Goal: Transaction & Acquisition: Subscribe to service/newsletter

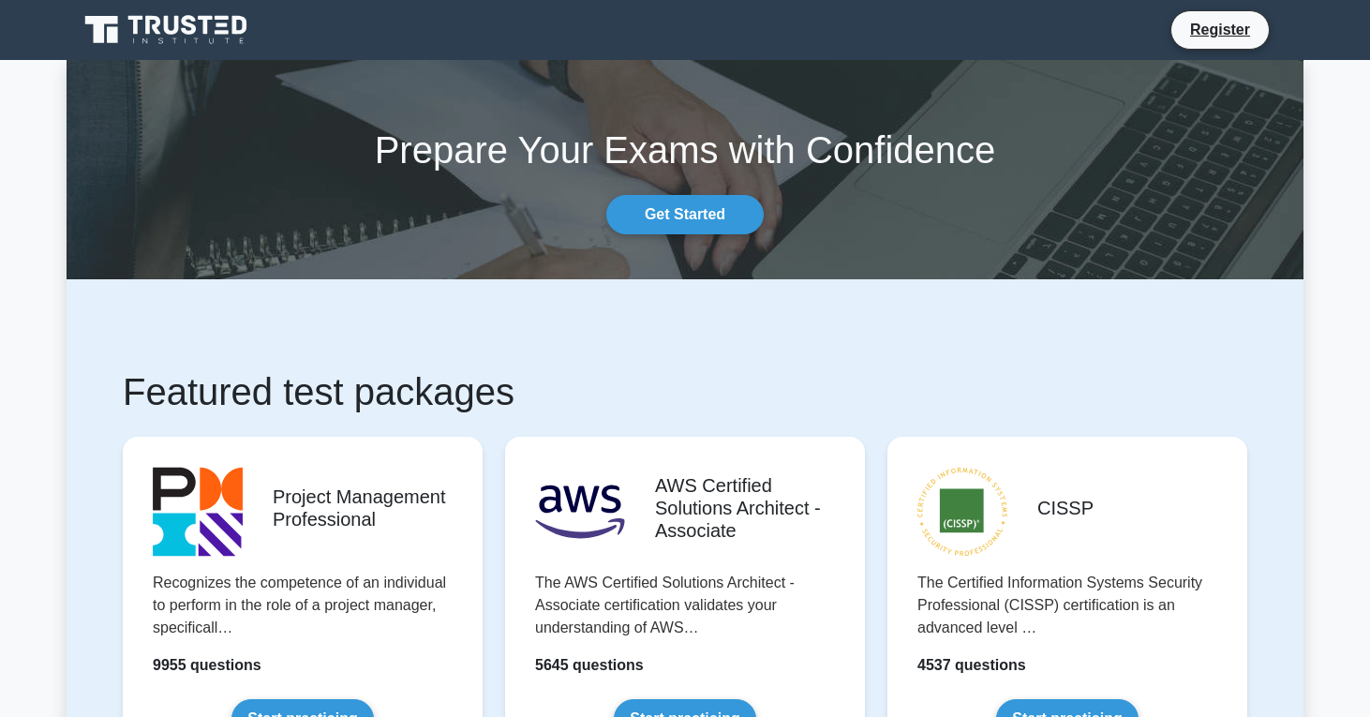
click at [196, 41] on icon at bounding box center [168, 30] width 180 height 36
click at [1223, 23] on link "Register" at bounding box center [1220, 29] width 82 height 23
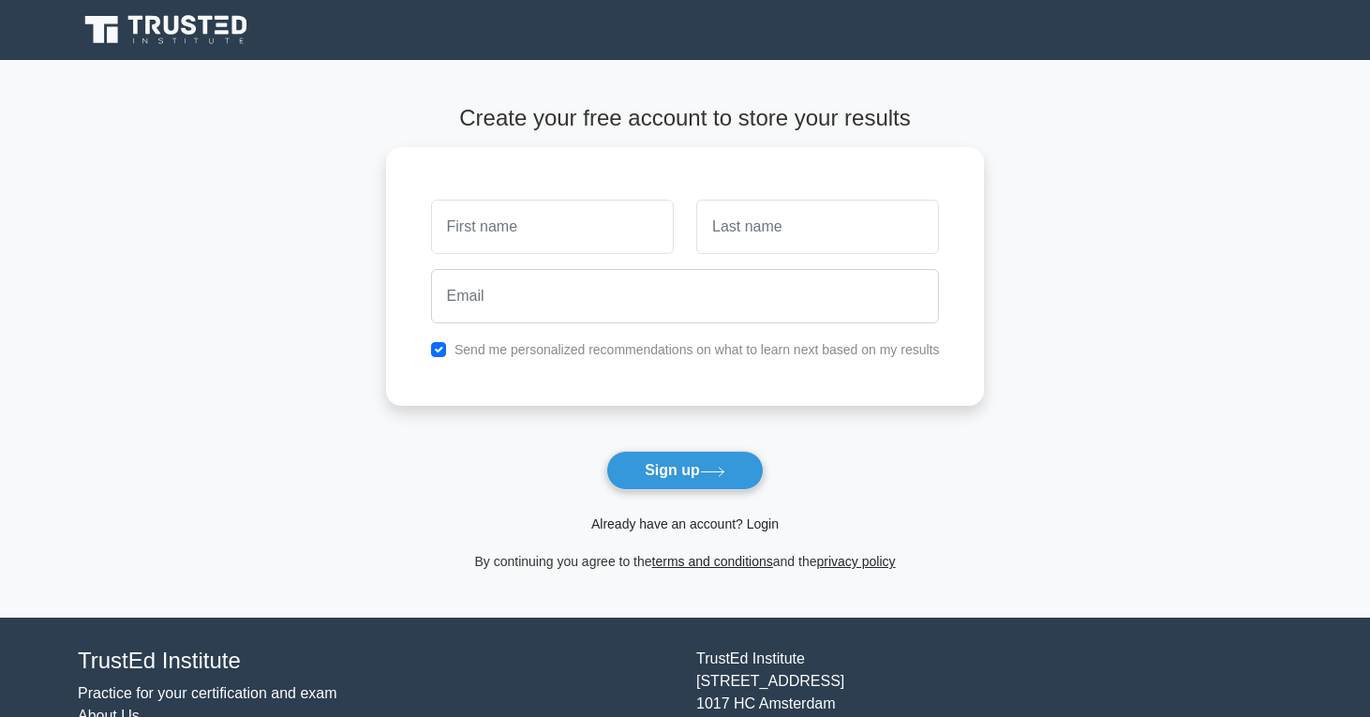
click at [685, 522] on link "Already have an account? Login" at bounding box center [684, 523] width 187 height 15
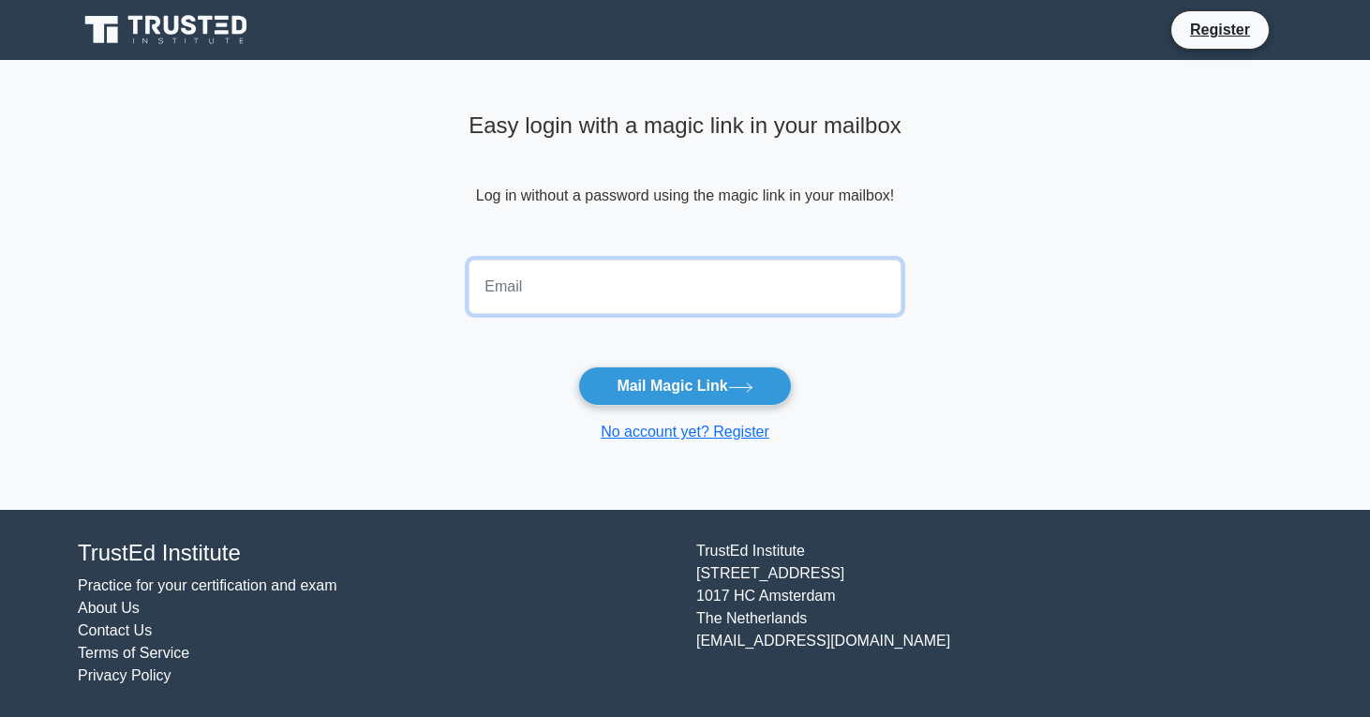
type input "jaceraymondduck@gmail.com"
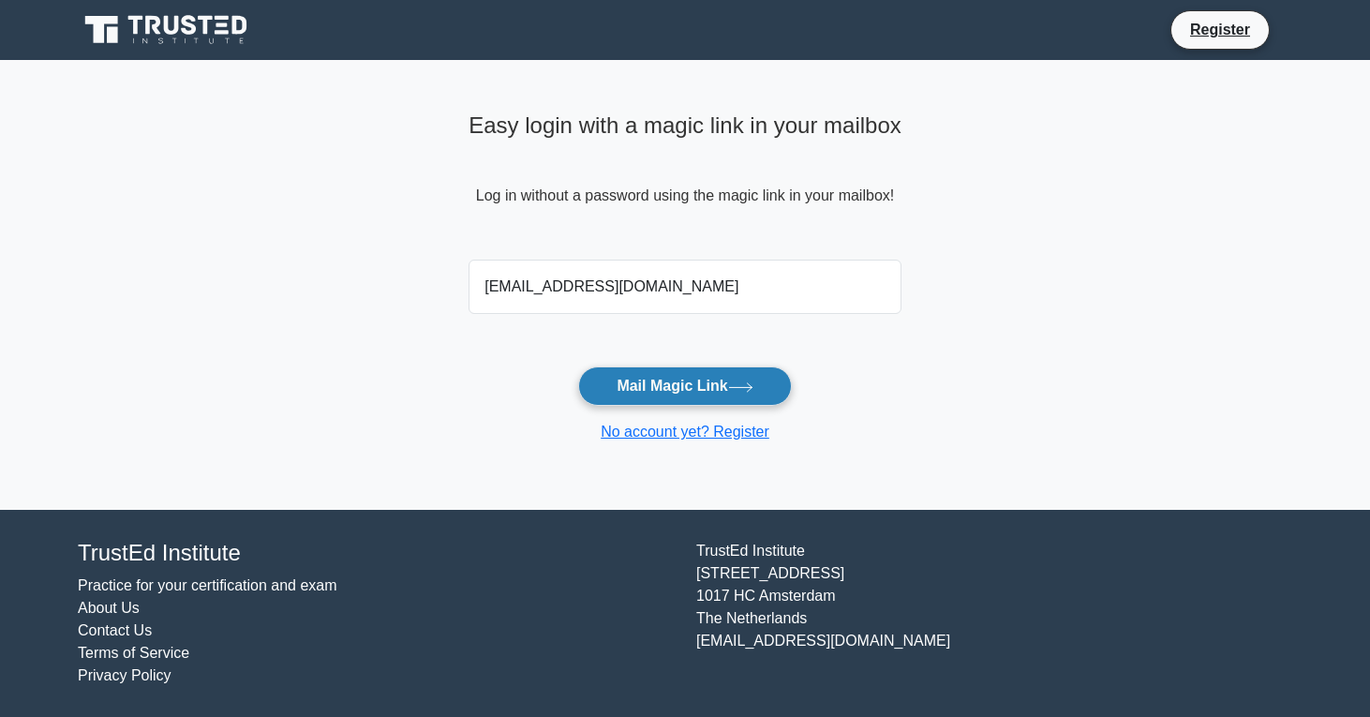
click at [656, 386] on button "Mail Magic Link" at bounding box center [684, 385] width 213 height 39
